Goal: Task Accomplishment & Management: Manage account settings

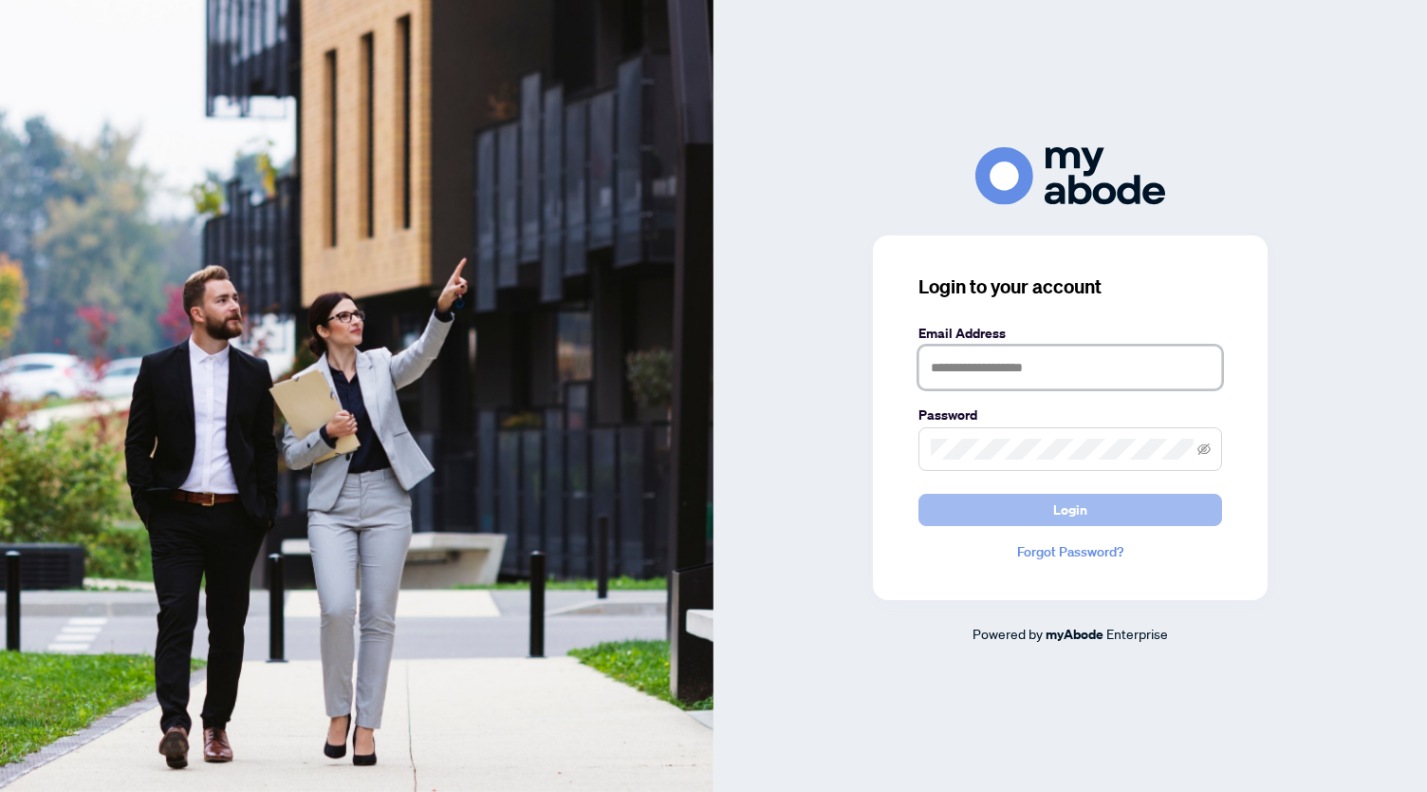
type input "**********"
click at [1072, 509] on span "Login" at bounding box center [1070, 509] width 34 height 30
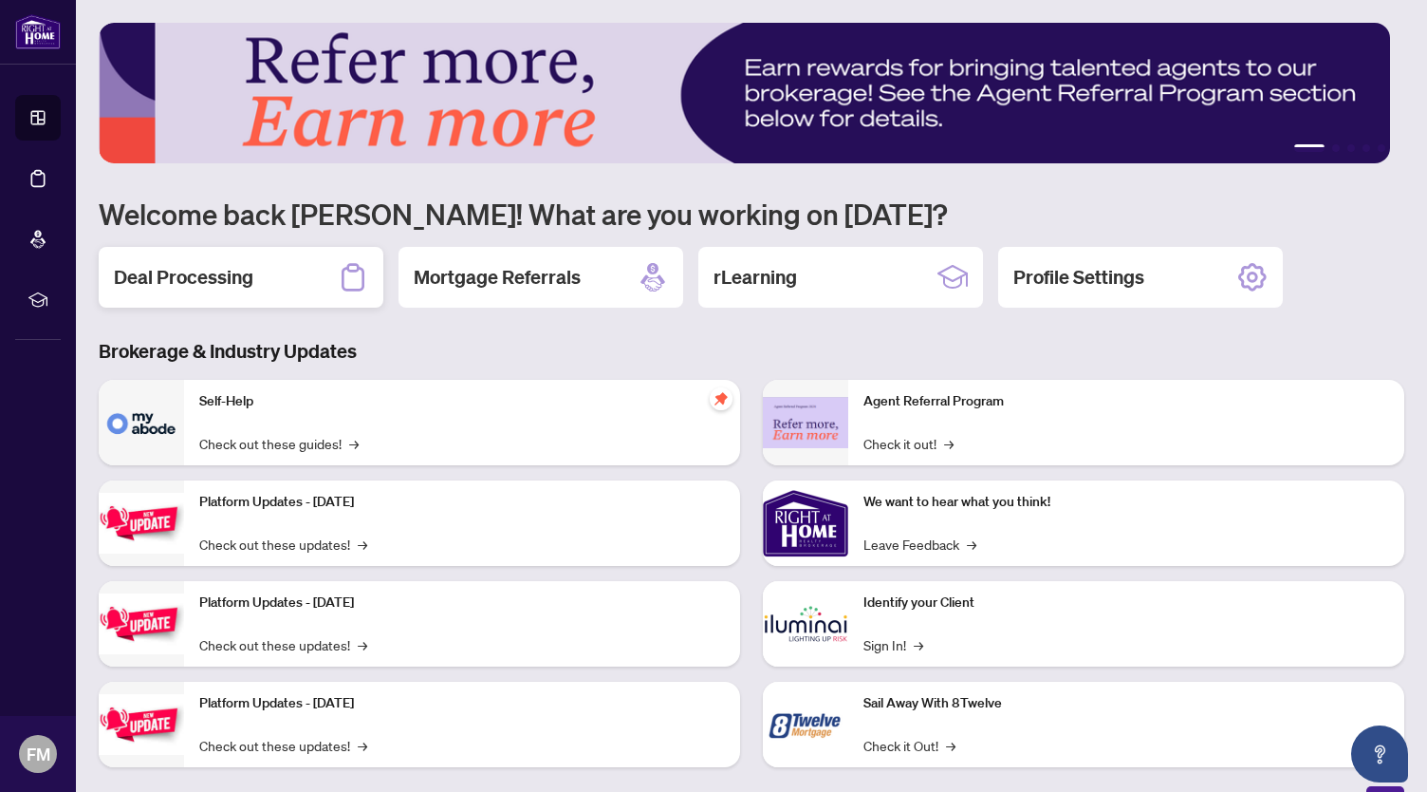
click at [284, 288] on div "Deal Processing" at bounding box center [241, 277] width 285 height 61
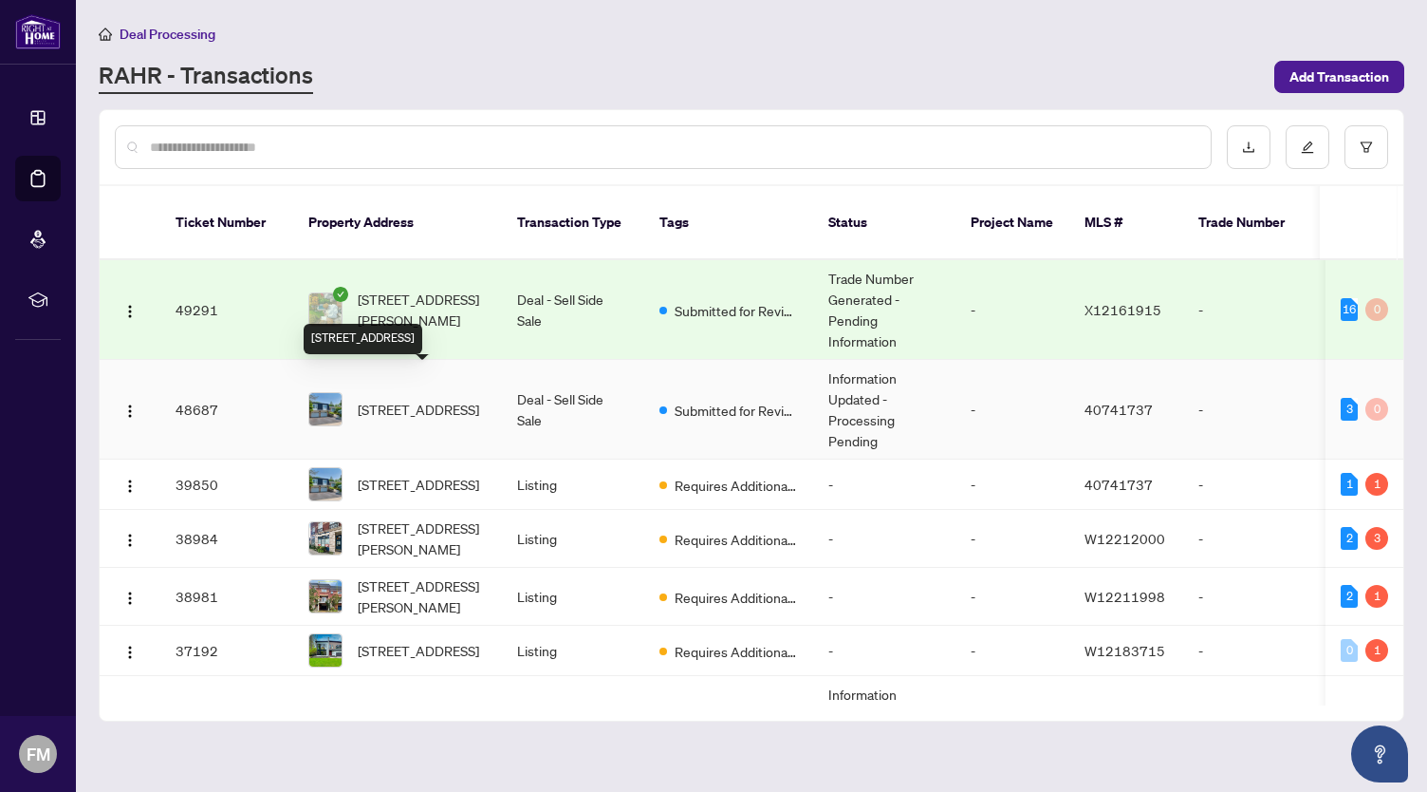
click at [444, 399] on span "[STREET_ADDRESS]" at bounding box center [418, 409] width 121 height 21
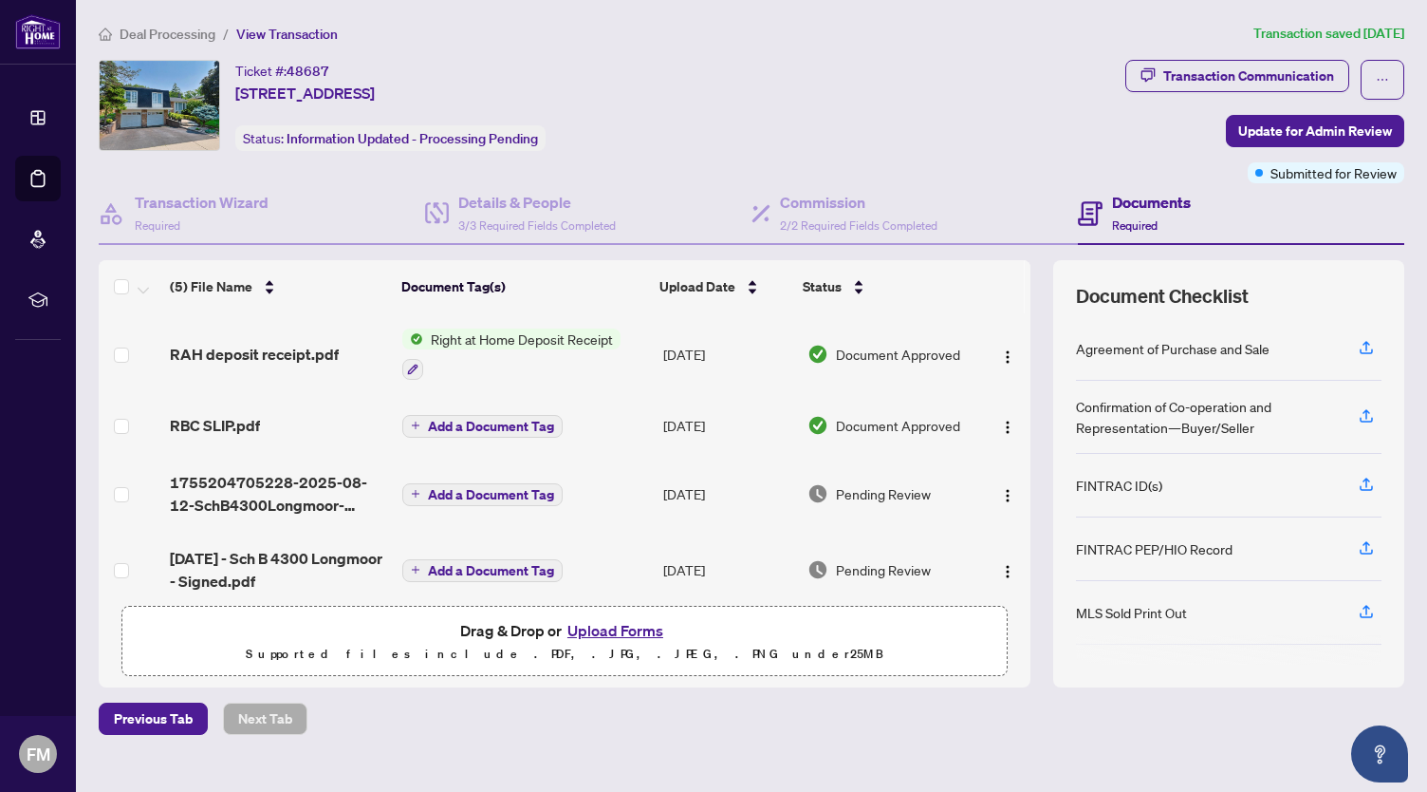
click at [606, 633] on button "Upload Forms" at bounding box center [615, 630] width 107 height 25
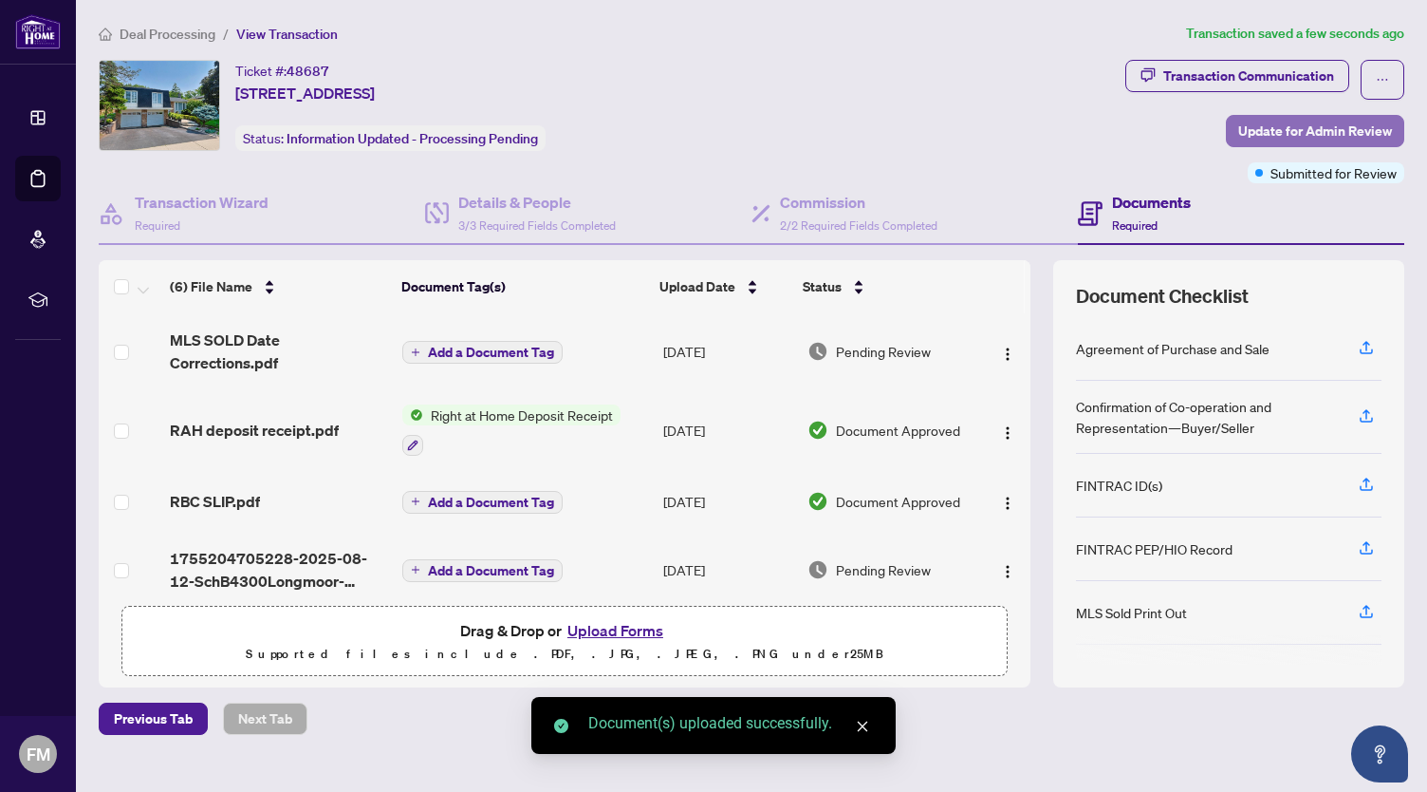
click at [1273, 129] on span "Update for Admin Review" at bounding box center [1316, 131] width 154 height 30
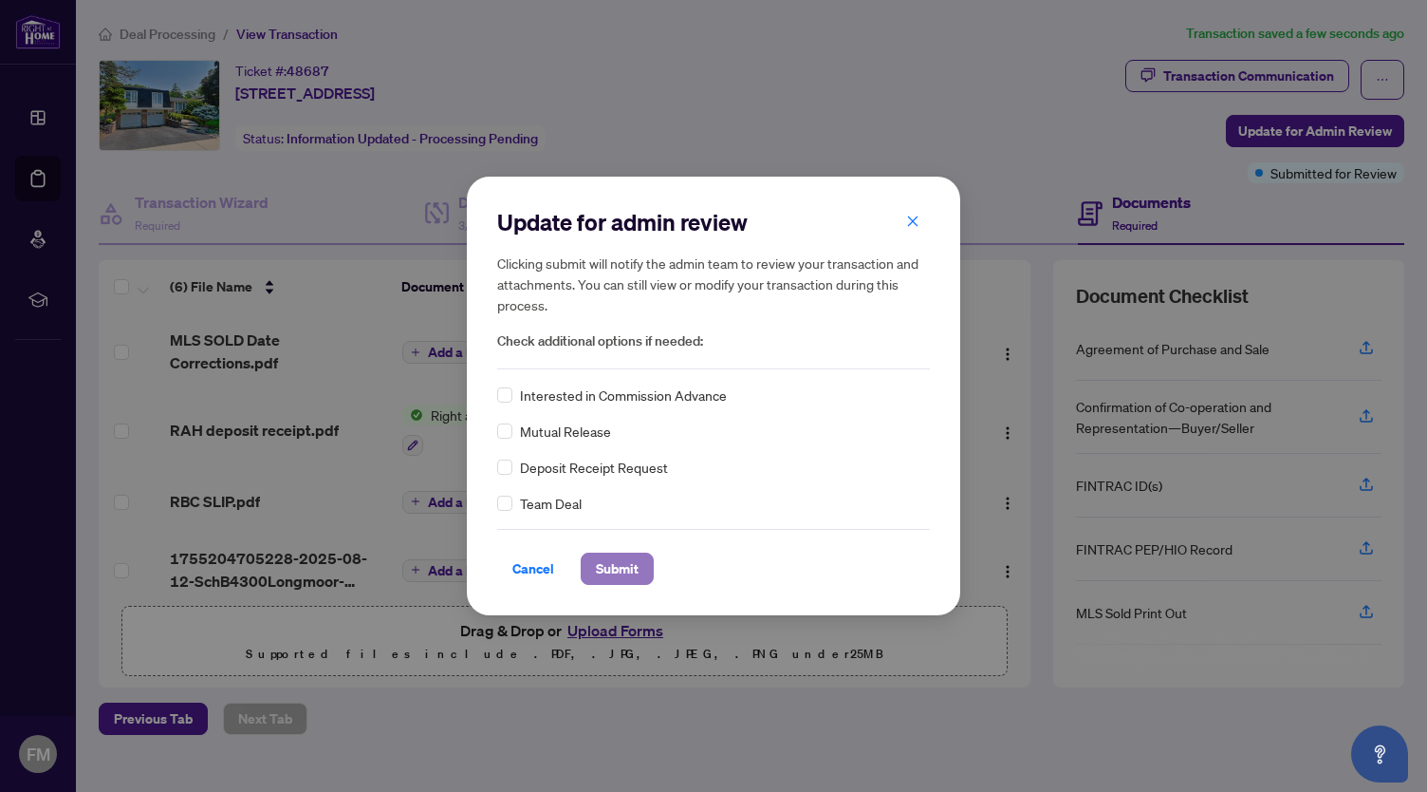
click at [640, 574] on button "Submit" at bounding box center [617, 568] width 73 height 32
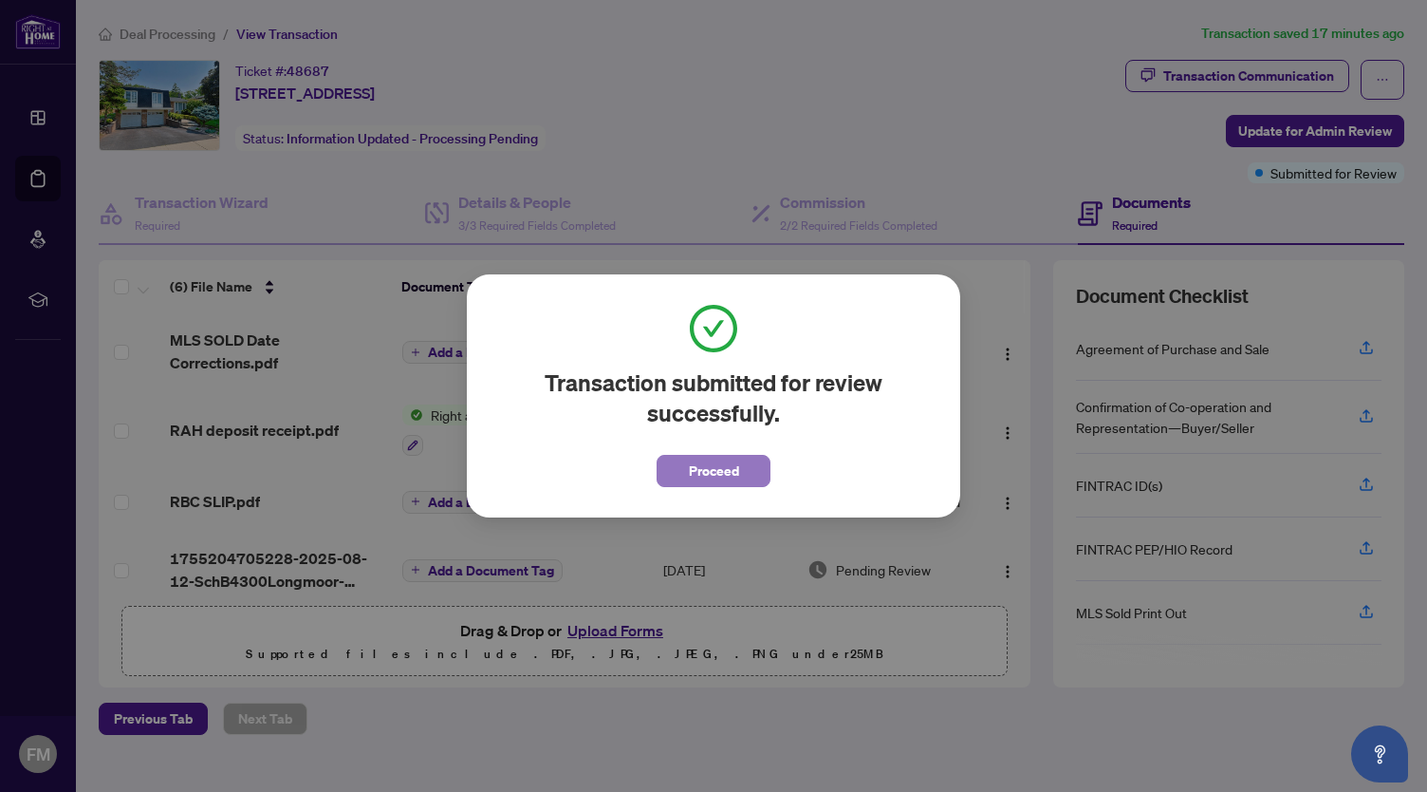
click at [742, 470] on button "Proceed" at bounding box center [714, 471] width 114 height 32
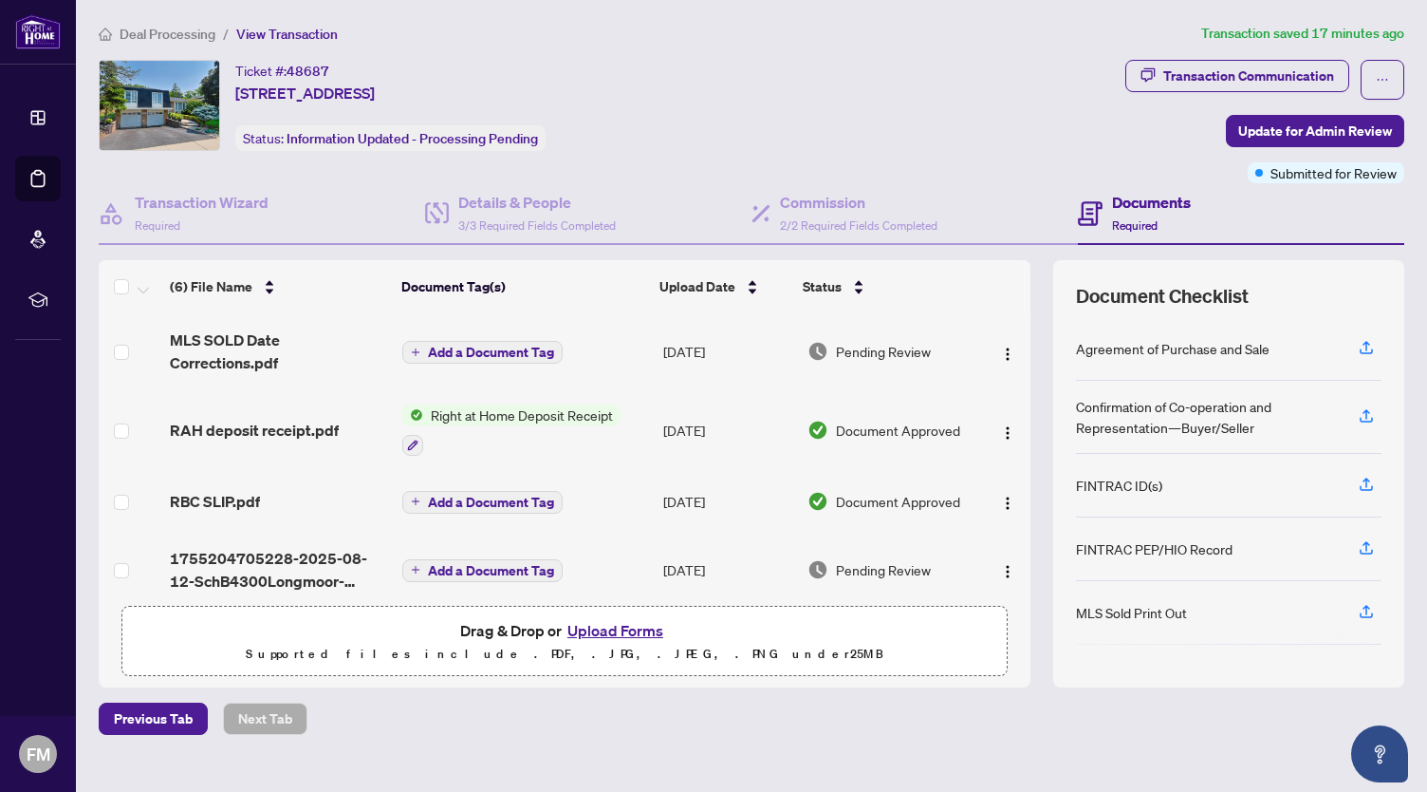
click at [597, 624] on button "Upload Forms" at bounding box center [615, 630] width 107 height 25
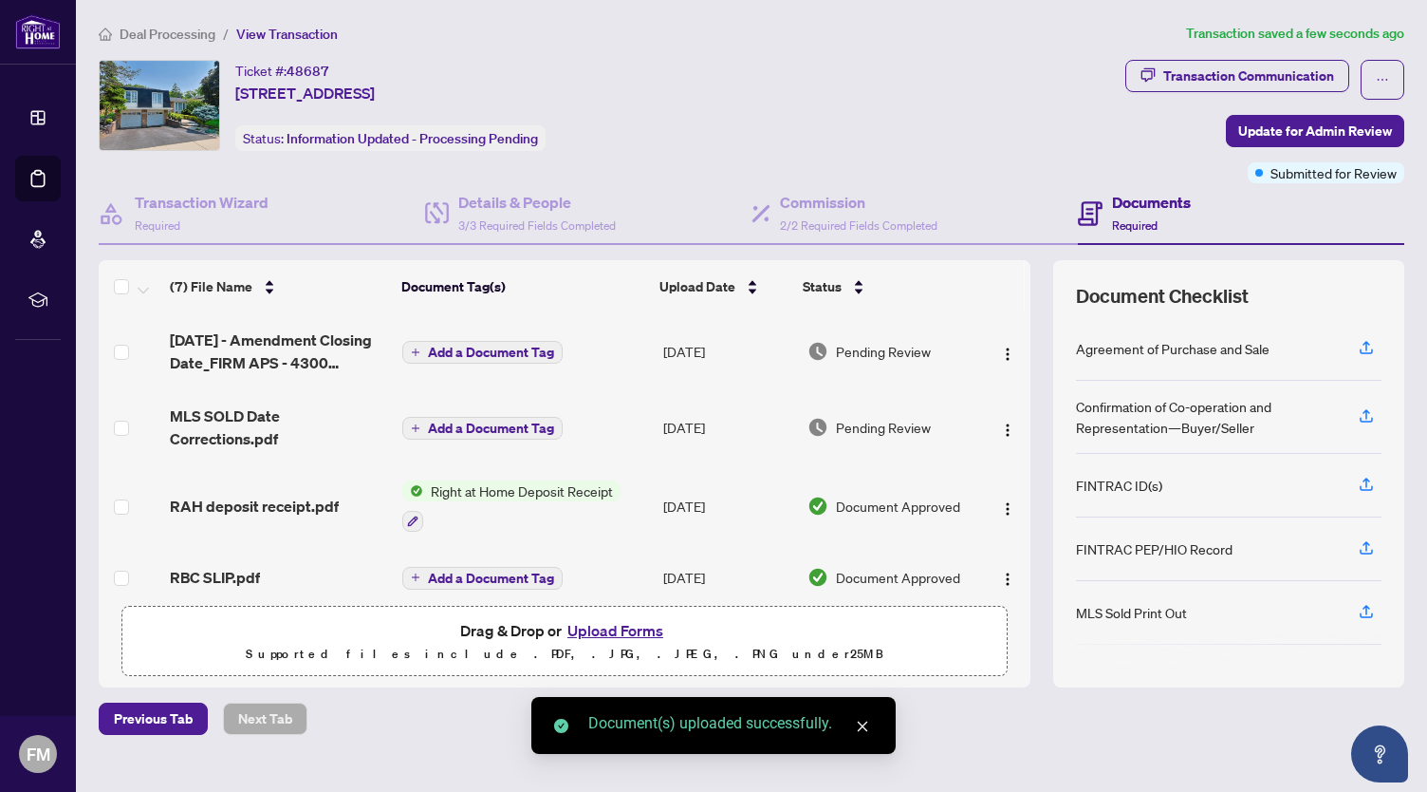
click at [600, 629] on button "Upload Forms" at bounding box center [615, 630] width 107 height 25
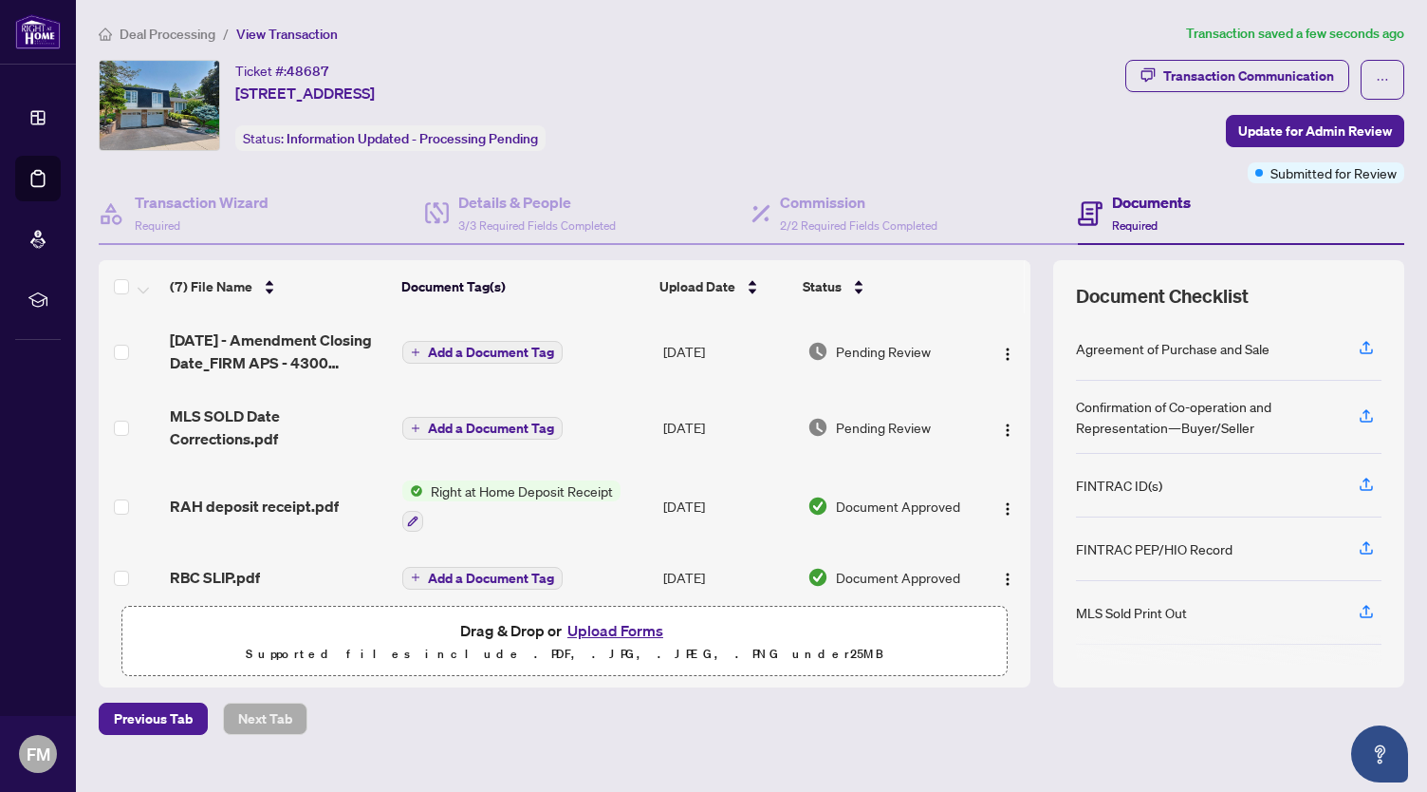
click at [503, 345] on span "Add a Document Tag" at bounding box center [491, 351] width 126 height 13
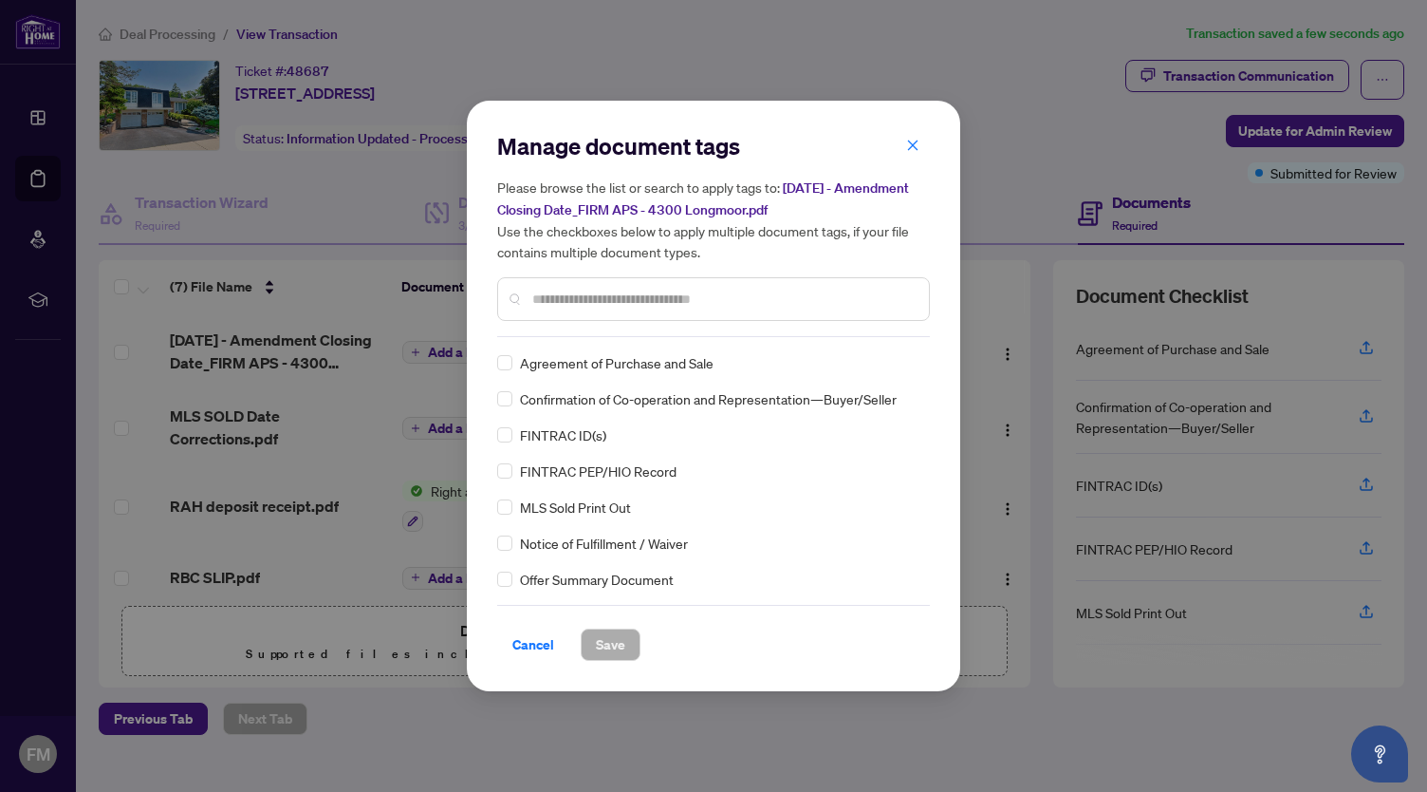
click at [290, 340] on div "Manage document tags Please browse the list or search to apply tags to: [DATE] …" at bounding box center [713, 396] width 1427 height 792
click at [541, 646] on span "Cancel" at bounding box center [533, 644] width 42 height 30
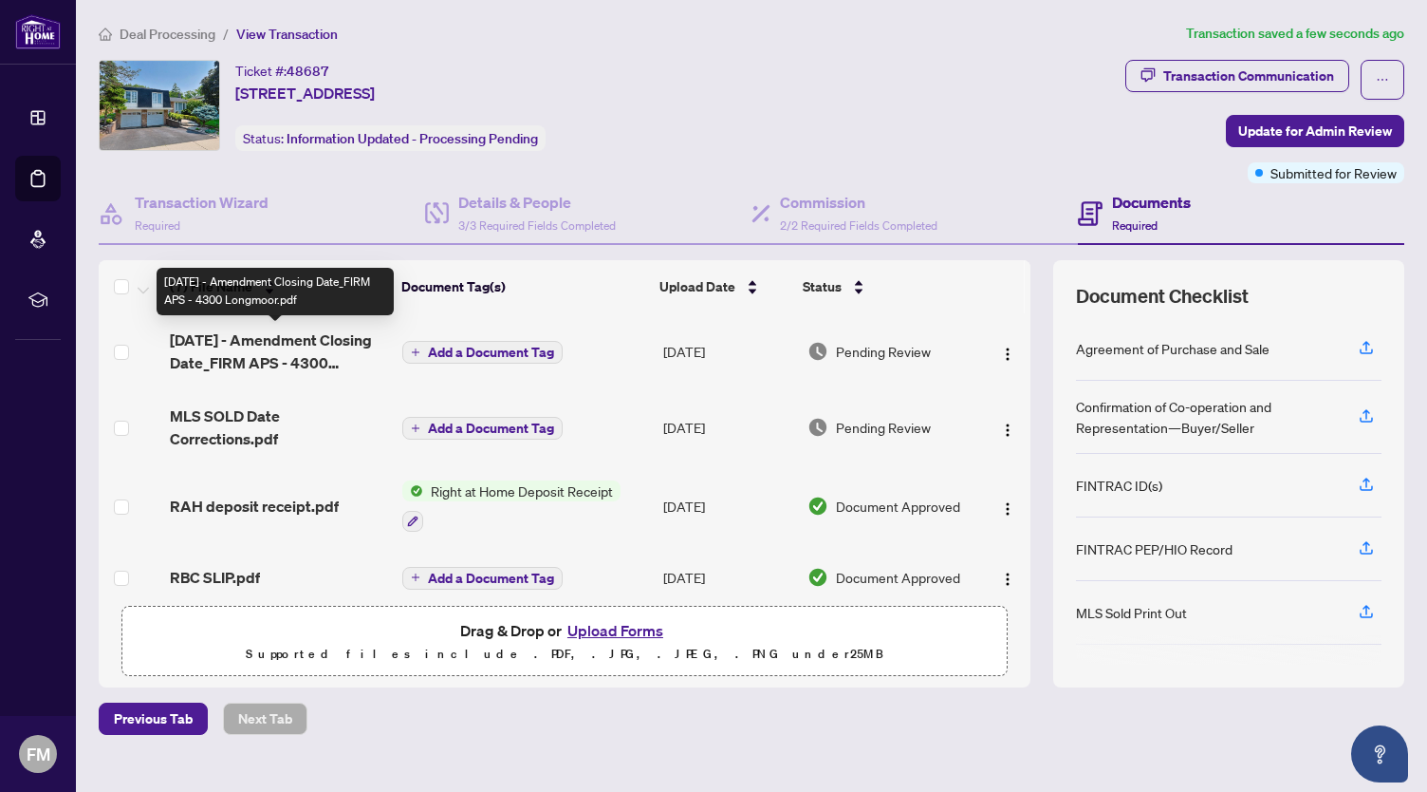
click at [262, 340] on span "[DATE] - Amendment Closing Date_FIRM APS - 4300 Longmoor.pdf" at bounding box center [278, 351] width 217 height 46
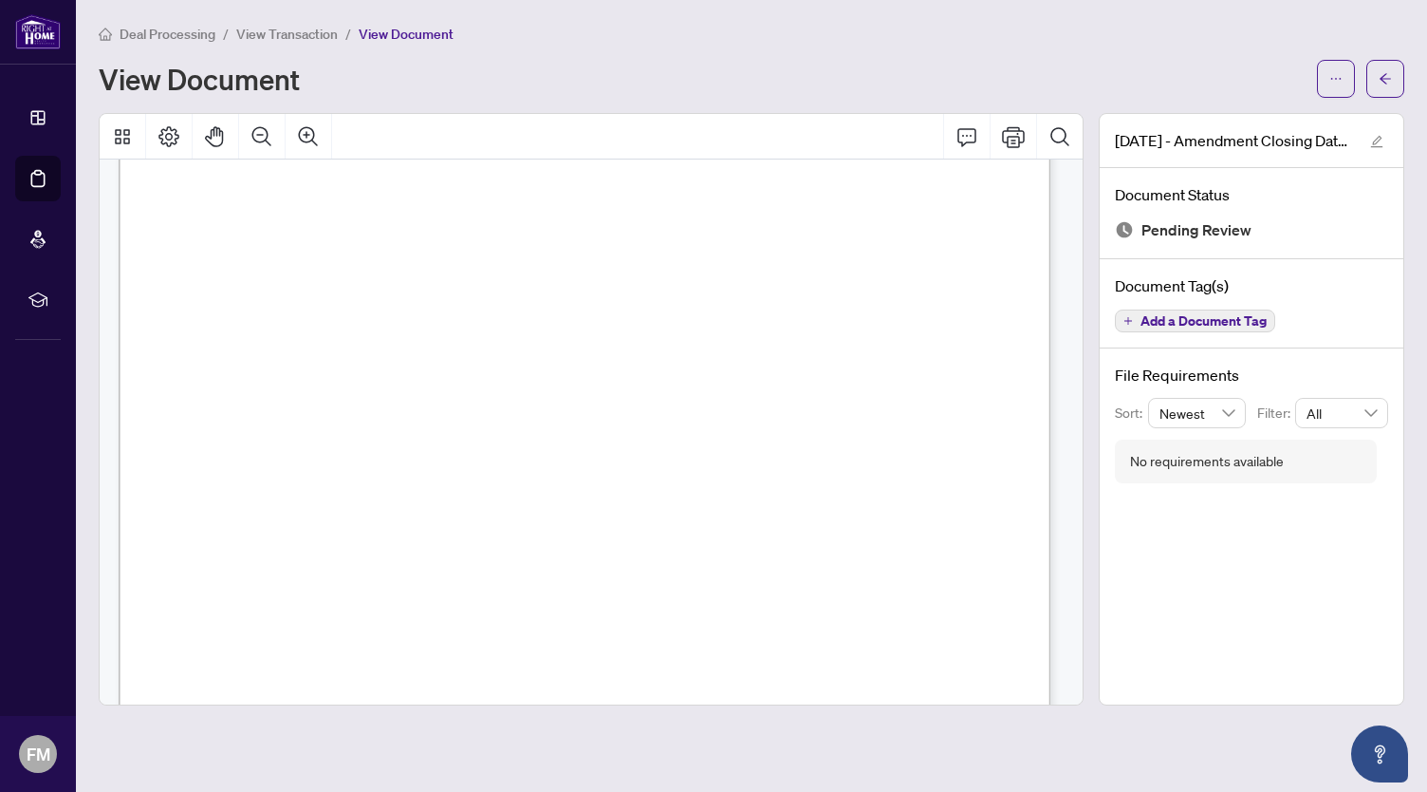
scroll to position [1310, 0]
click at [470, 68] on div "View Document" at bounding box center [702, 79] width 1207 height 30
click at [324, 29] on span "View Transaction" at bounding box center [287, 34] width 102 height 17
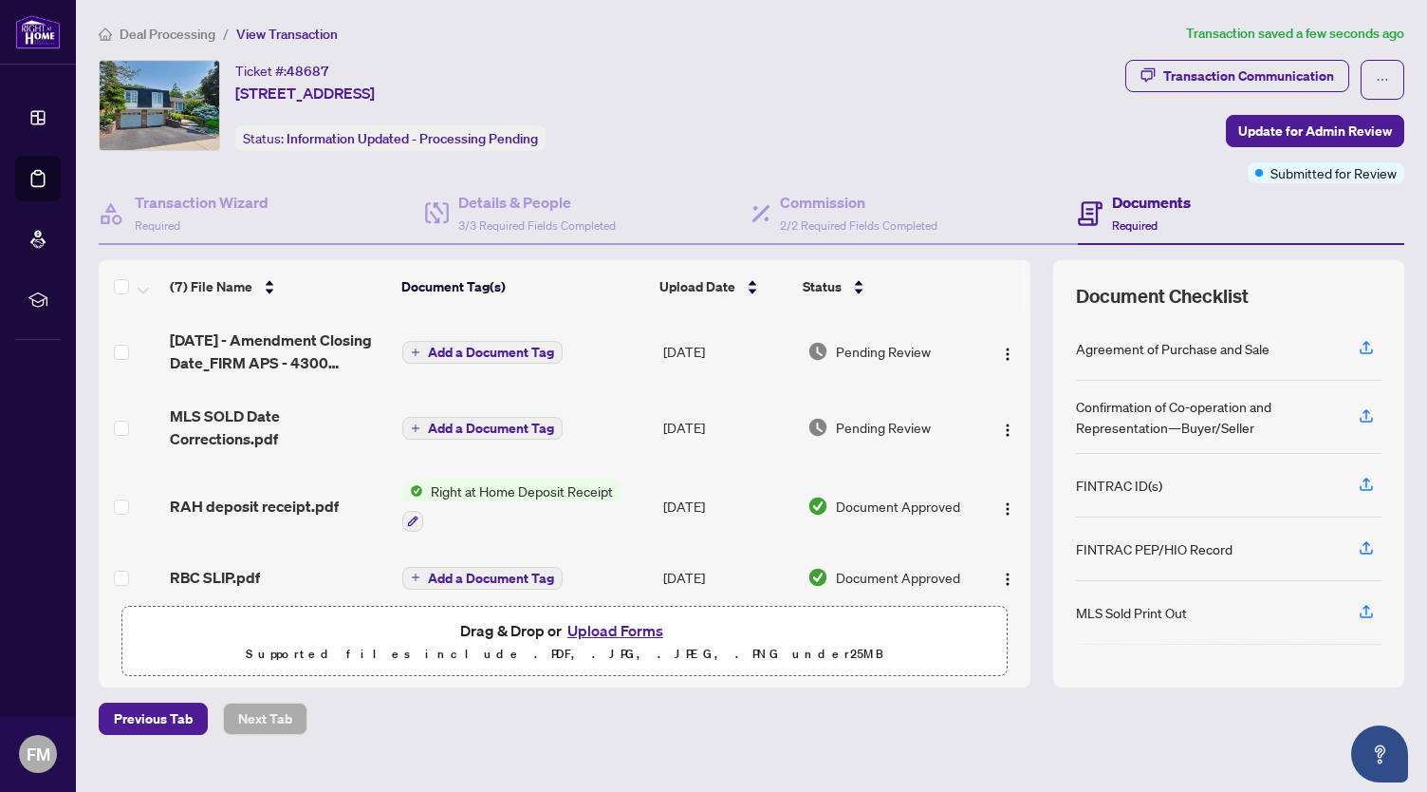
click at [469, 436] on button "Add a Document Tag" at bounding box center [482, 428] width 160 height 23
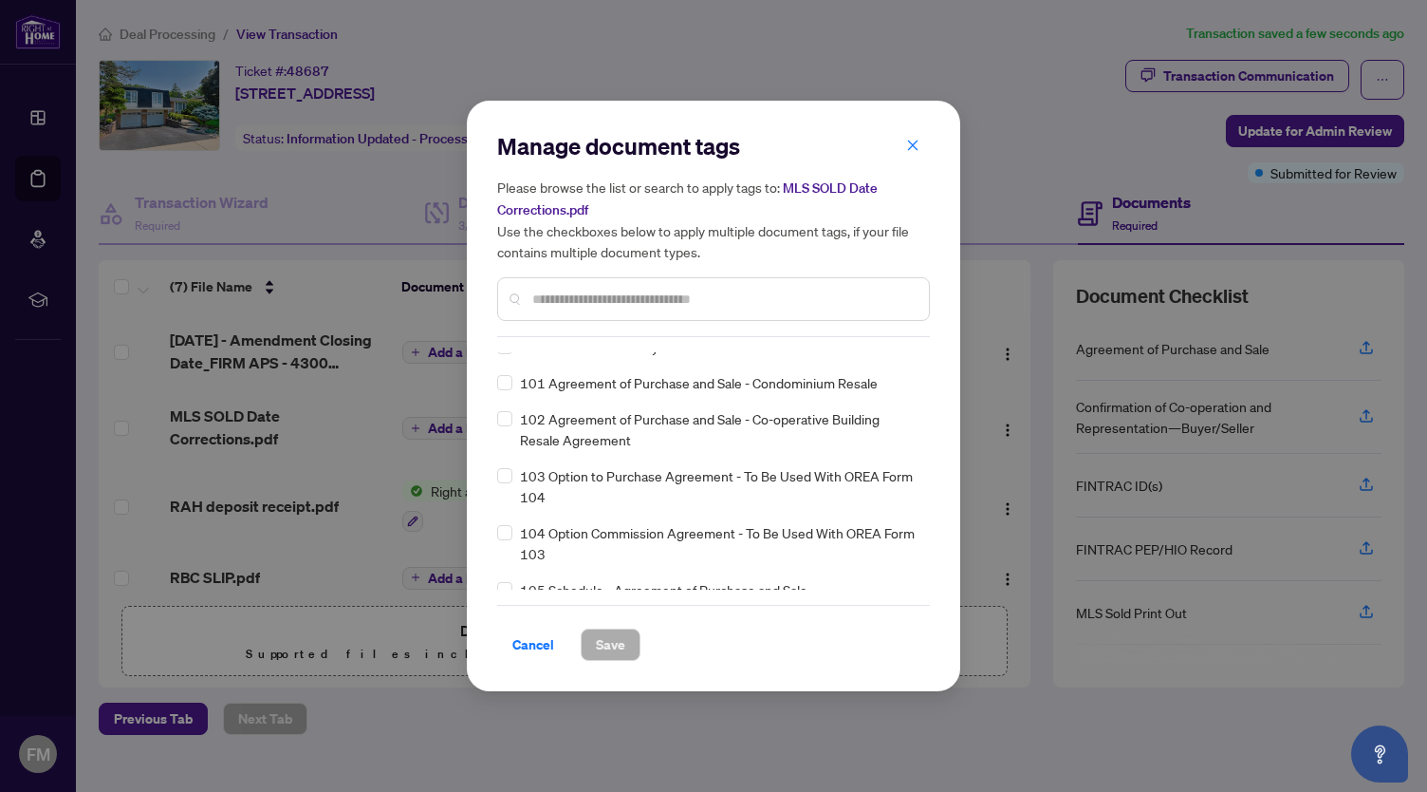
scroll to position [5144, 0]
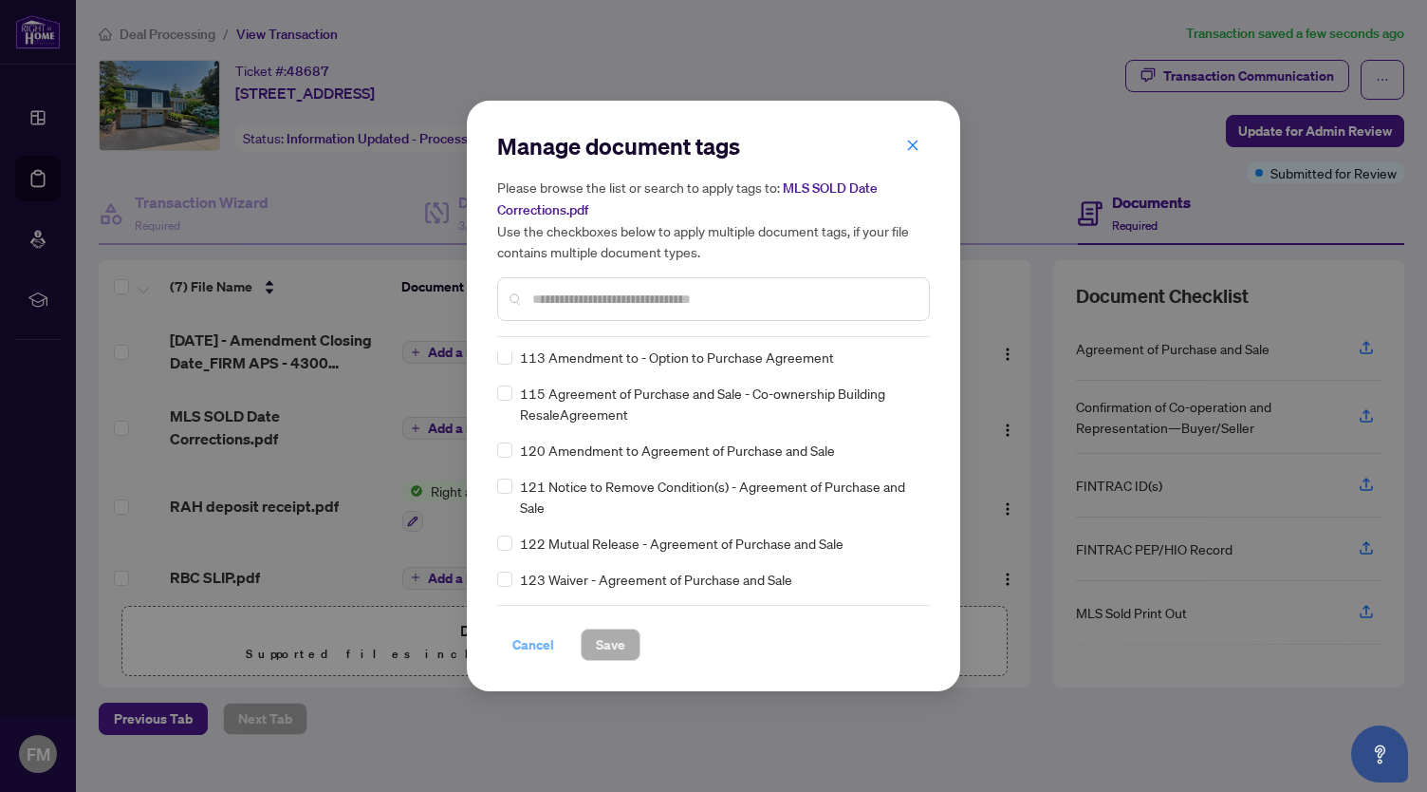
click at [543, 644] on span "Cancel" at bounding box center [533, 644] width 42 height 30
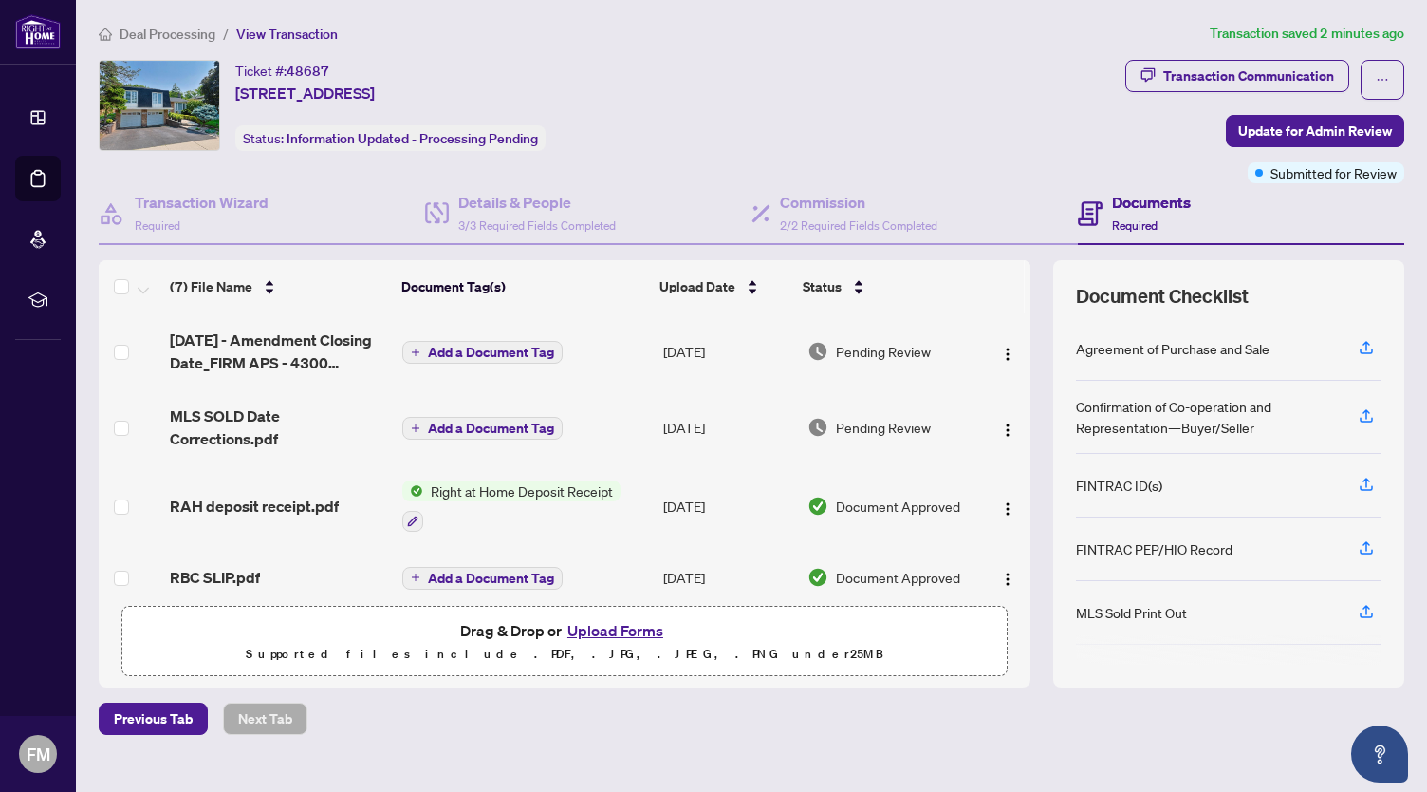
click at [619, 632] on button "Upload Forms" at bounding box center [615, 630] width 107 height 25
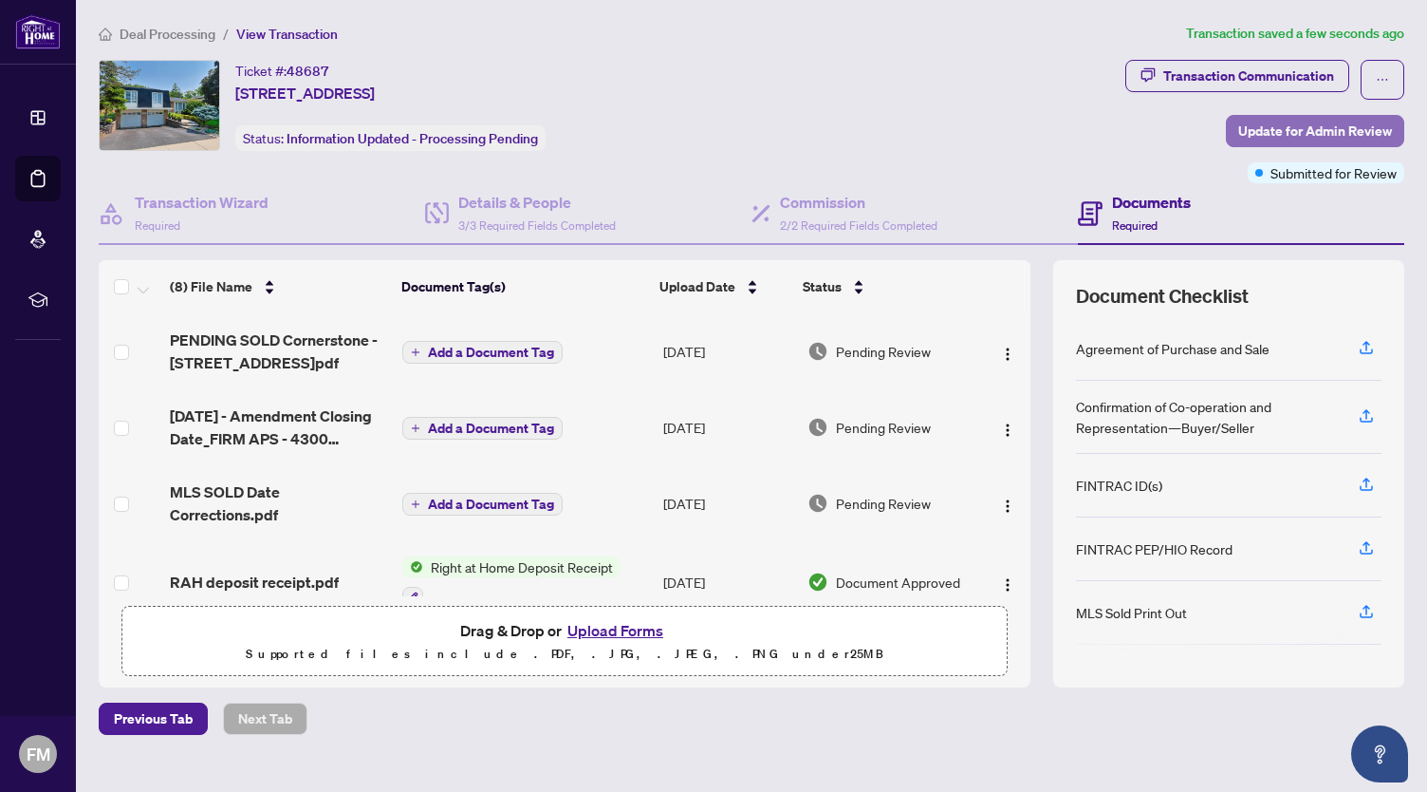
click at [1294, 130] on span "Update for Admin Review" at bounding box center [1316, 131] width 154 height 30
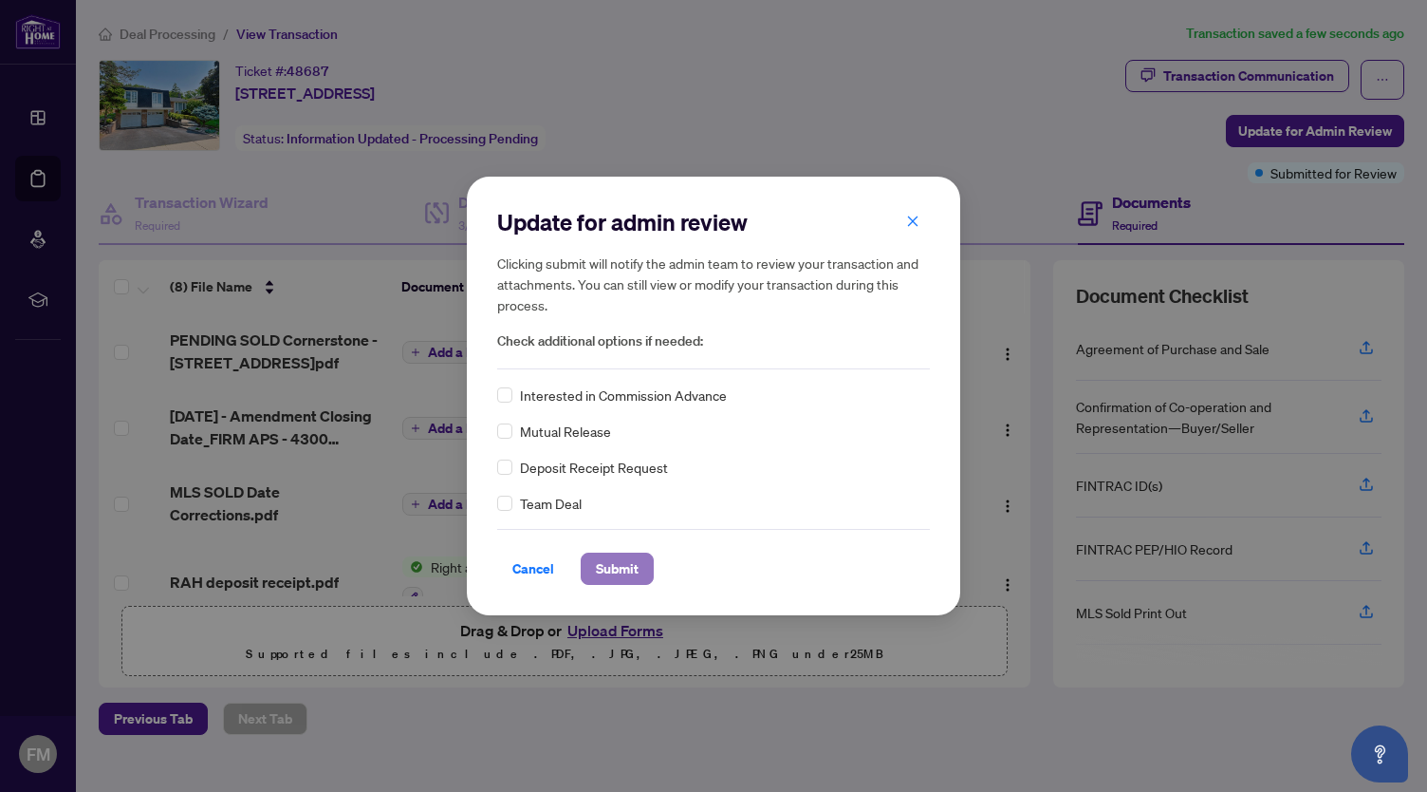
click at [621, 562] on span "Submit" at bounding box center [617, 568] width 43 height 30
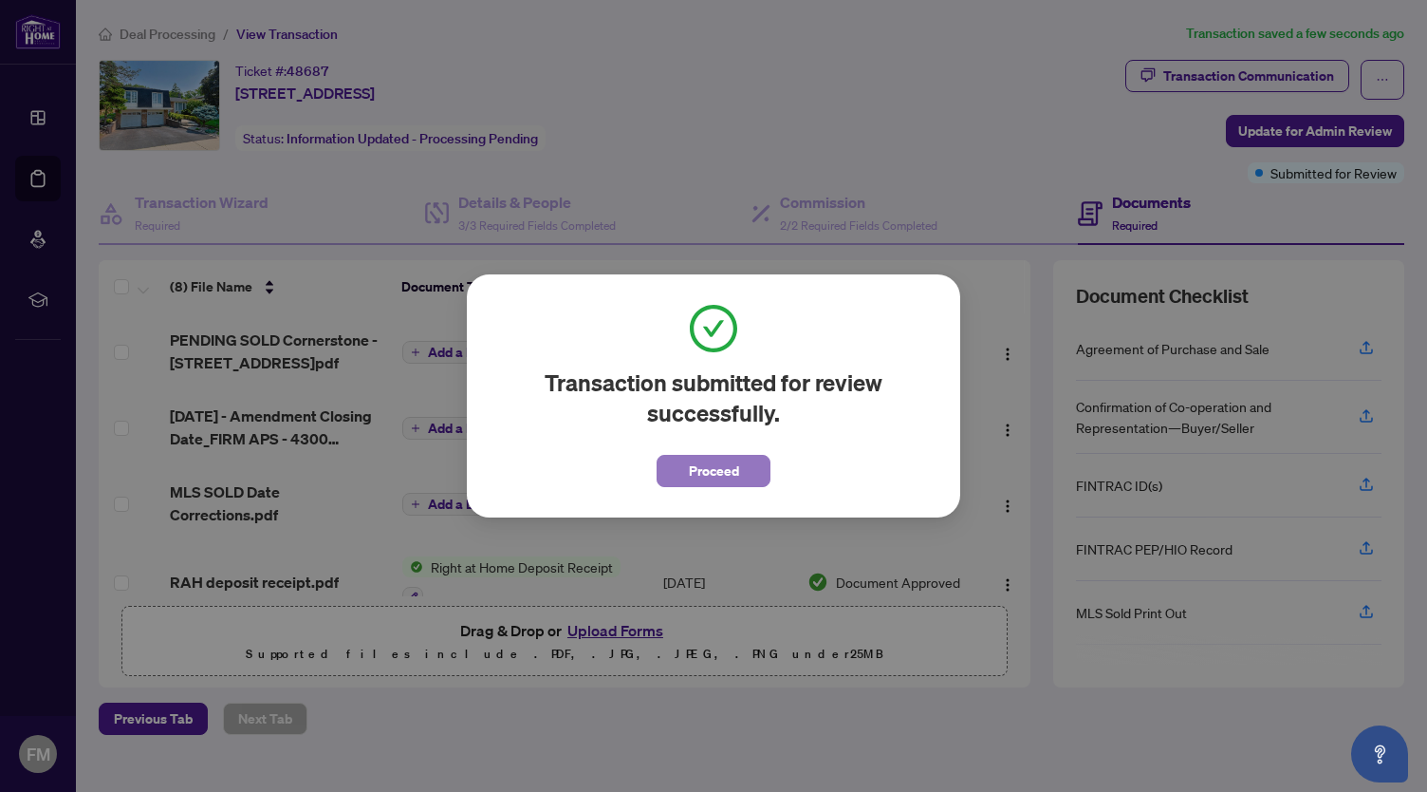
click at [727, 478] on span "Proceed" at bounding box center [714, 471] width 50 height 30
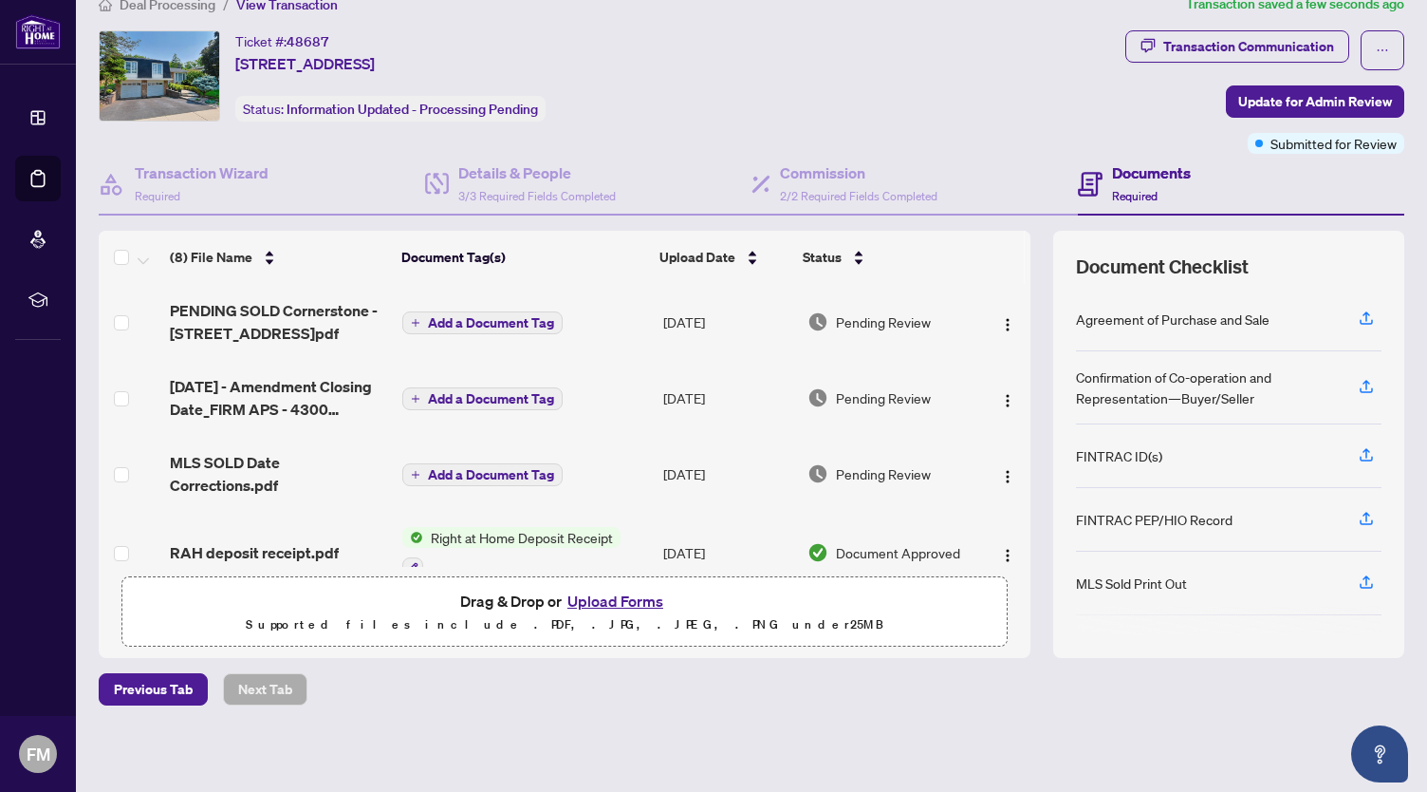
scroll to position [0, 0]
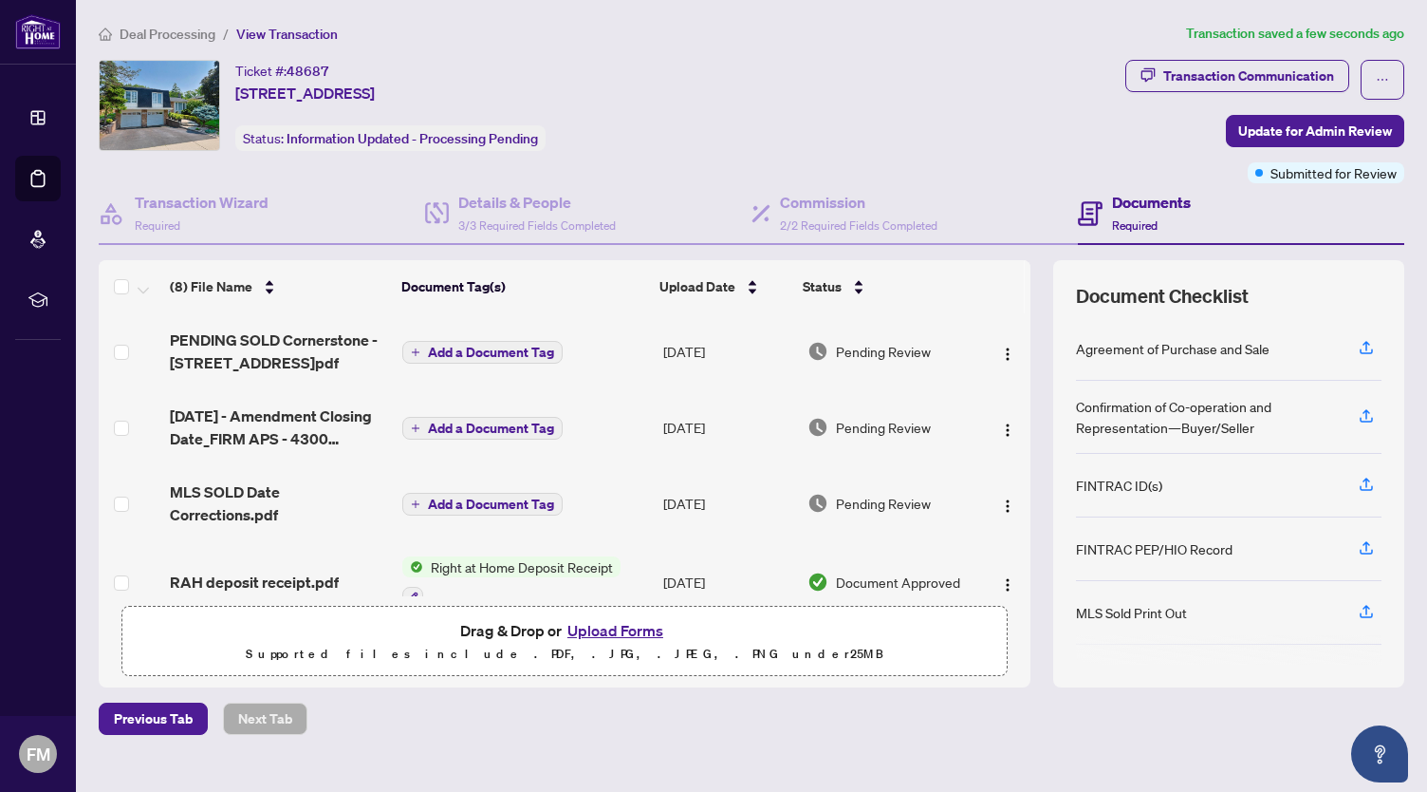
click at [177, 762] on div "Deal Processing / View Transaction Transaction saved a few seconds ago Ticket #…" at bounding box center [751, 412] width 1321 height 778
